Goal: Contribute content

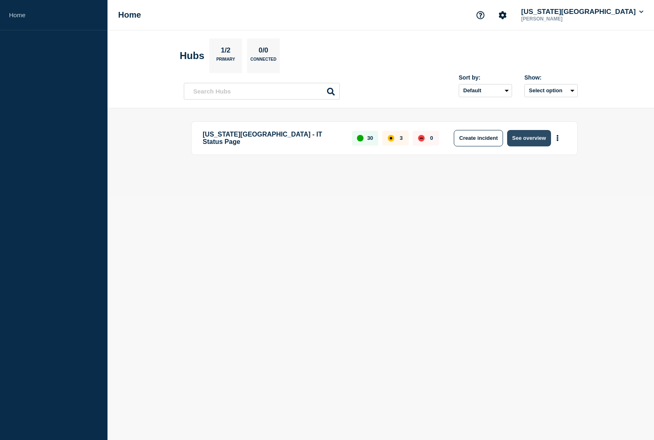
click at [524, 141] on button "See overview" at bounding box center [528, 138] width 43 height 16
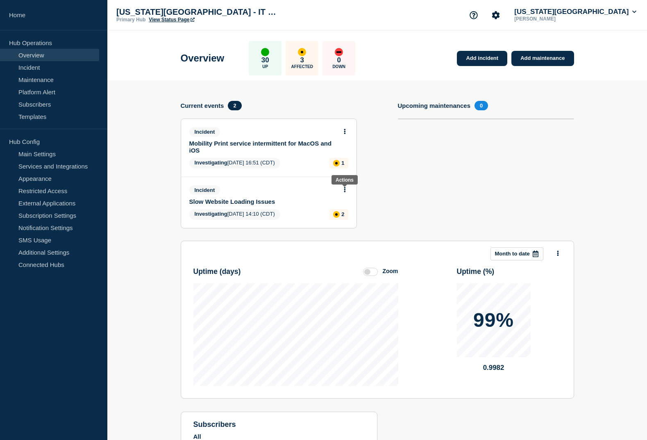
click at [346, 193] on button at bounding box center [345, 190] width 7 height 7
click at [339, 218] on link "Update incident" at bounding box center [345, 220] width 40 height 7
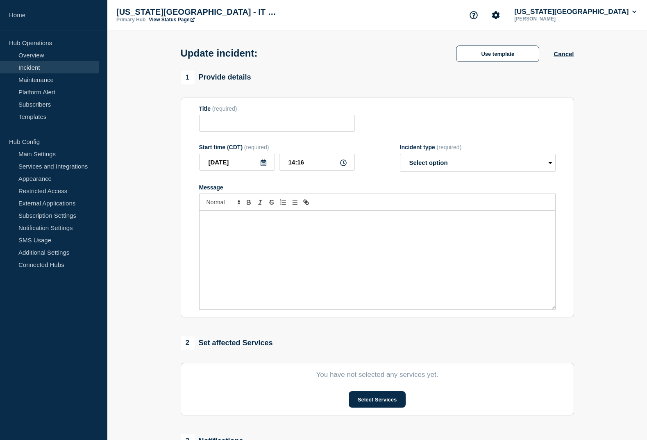
type input "Slow Website Loading Issues"
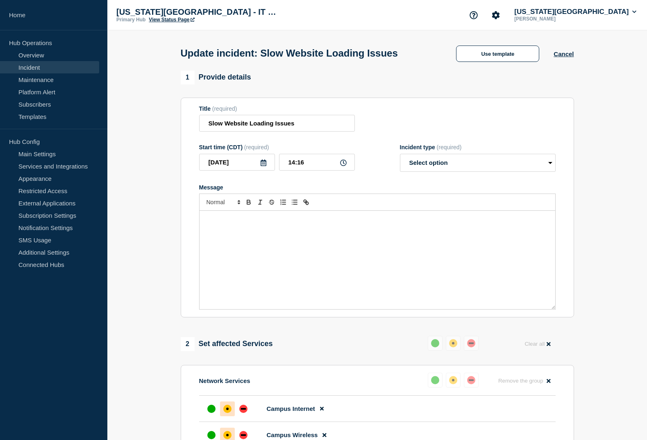
click at [325, 247] on div "Message" at bounding box center [378, 260] width 356 height 98
click at [426, 166] on select "Select option Investigating Identified Monitoring Resolved" at bounding box center [478, 163] width 156 height 18
select select "investigating"
click at [400, 155] on select "Select option Investigating Identified Monitoring Resolved" at bounding box center [478, 163] width 156 height 18
click at [373, 232] on div "Message" at bounding box center [378, 260] width 356 height 98
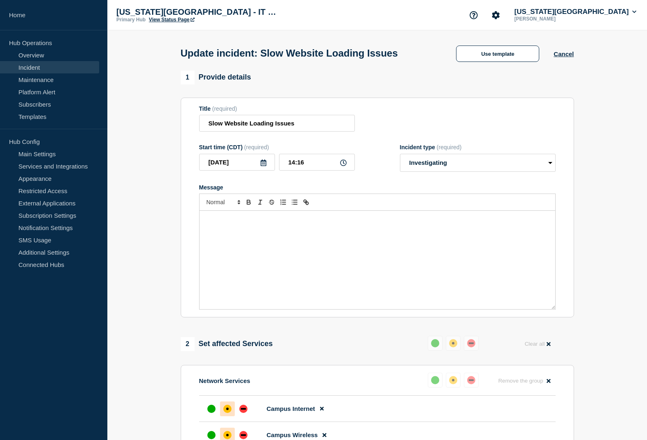
click at [237, 233] on div "Message" at bounding box center [378, 260] width 356 height 98
drag, startPoint x: 375, startPoint y: 243, endPoint x: 362, endPoint y: 244, distance: 12.7
click at [375, 243] on p "If you are still affected by this," at bounding box center [378, 242] width 344 height 7
drag, startPoint x: 317, startPoint y: 243, endPoint x: 189, endPoint y: 245, distance: 128.4
click at [189, 245] on section "Title (required) Slow Website Loading Issues Start time (CDT) (required) [DATE]…" at bounding box center [378, 208] width 394 height 220
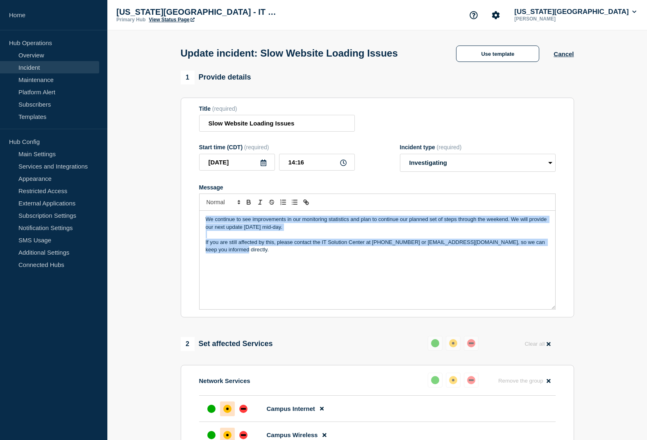
click at [232, 244] on p "If you are still affected by this, please contact the IT Solution Center at [PH…" at bounding box center [378, 246] width 344 height 15
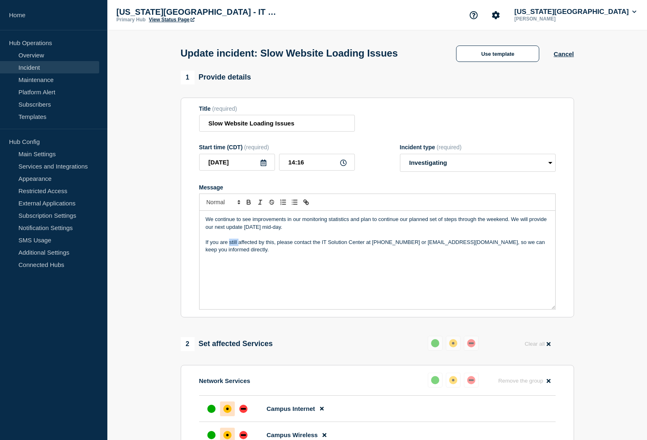
click at [232, 244] on p "If you are still affected by this, please contact the IT Solution Center at [PH…" at bounding box center [378, 246] width 344 height 15
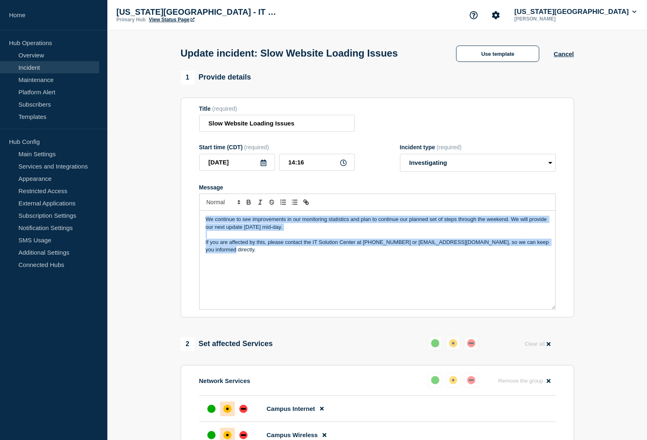
copy div "We continue to see improvements in our monitoring statistics and plan to contin…"
click at [305, 284] on div "We continue to see improvements in our monitoring statistics and plan to contin…" at bounding box center [378, 260] width 356 height 98
copy div "We continue to see improvements in our monitoring statistics and plan to contin…"
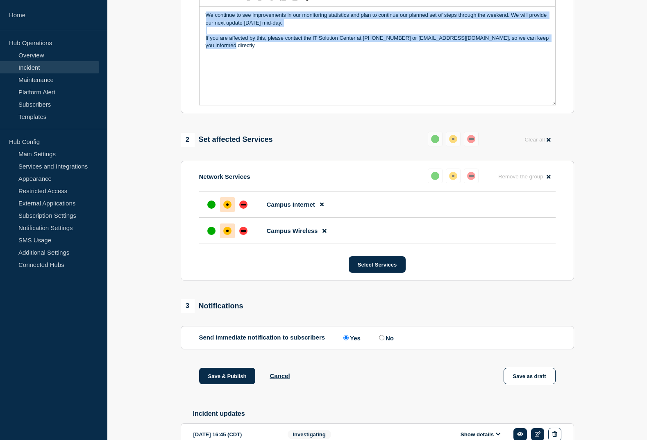
scroll to position [205, 0]
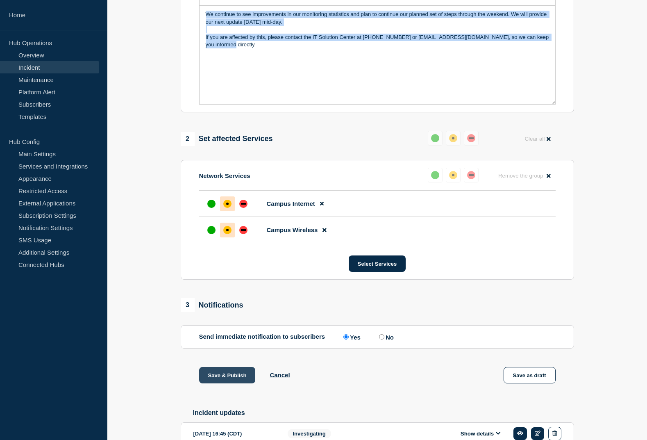
click at [233, 378] on button "Save & Publish" at bounding box center [227, 375] width 57 height 16
